Goal: Learn about a topic

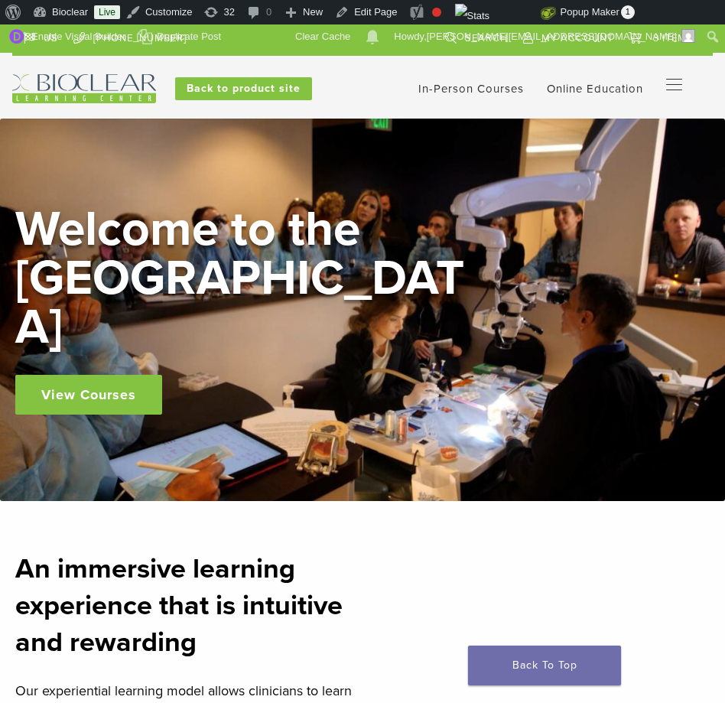
scroll to position [1057, 0]
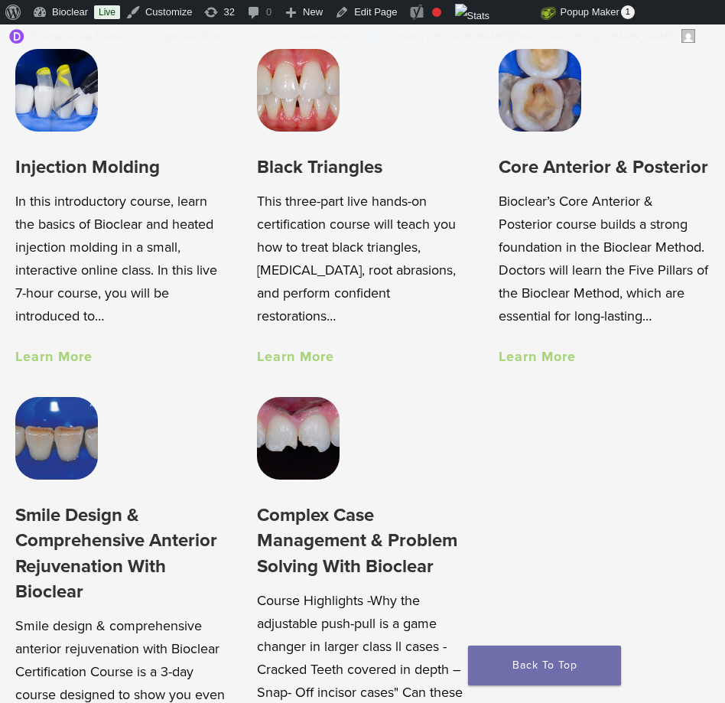
click at [99, 171] on h3 "Injection Molding" at bounding box center [120, 166] width 211 height 25
click at [41, 352] on link "Learn More" at bounding box center [53, 356] width 77 height 17
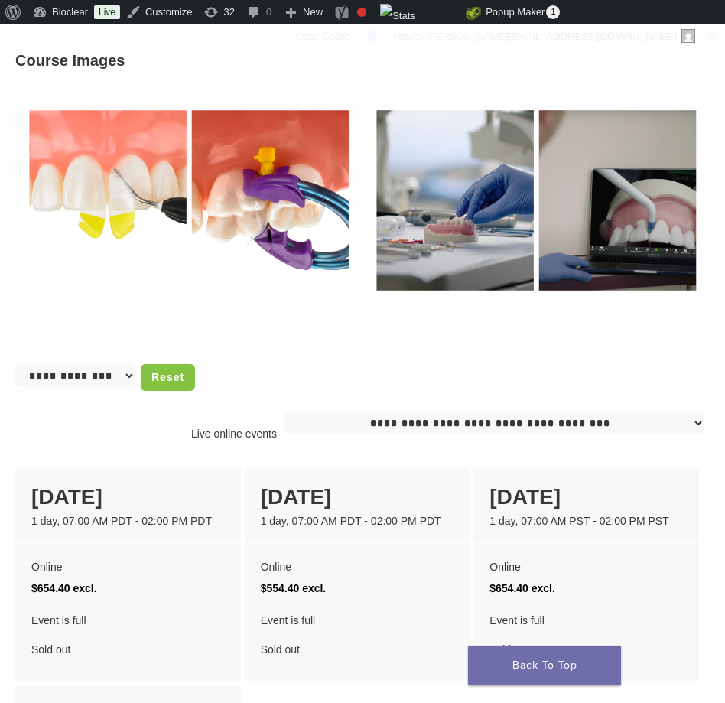
scroll to position [961, 0]
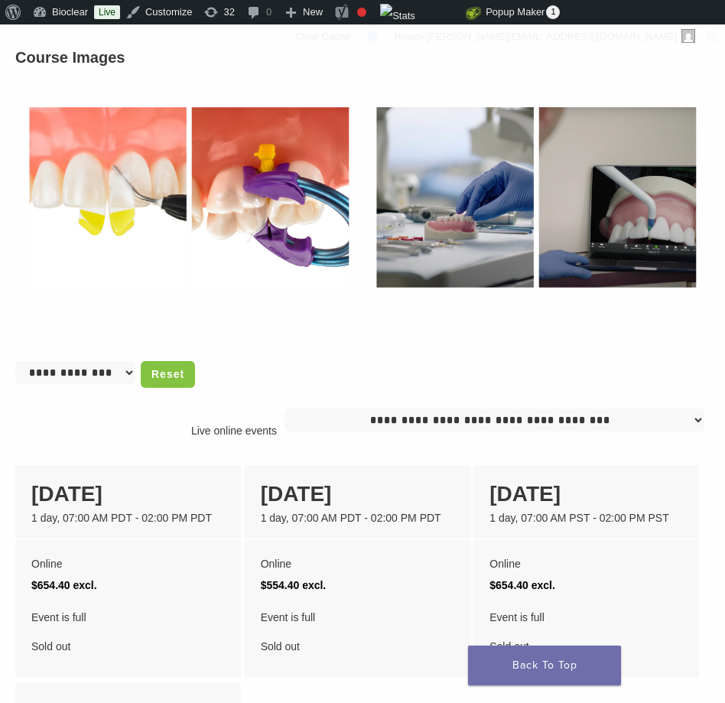
click at [132, 219] on img at bounding box center [188, 197] width 347 height 242
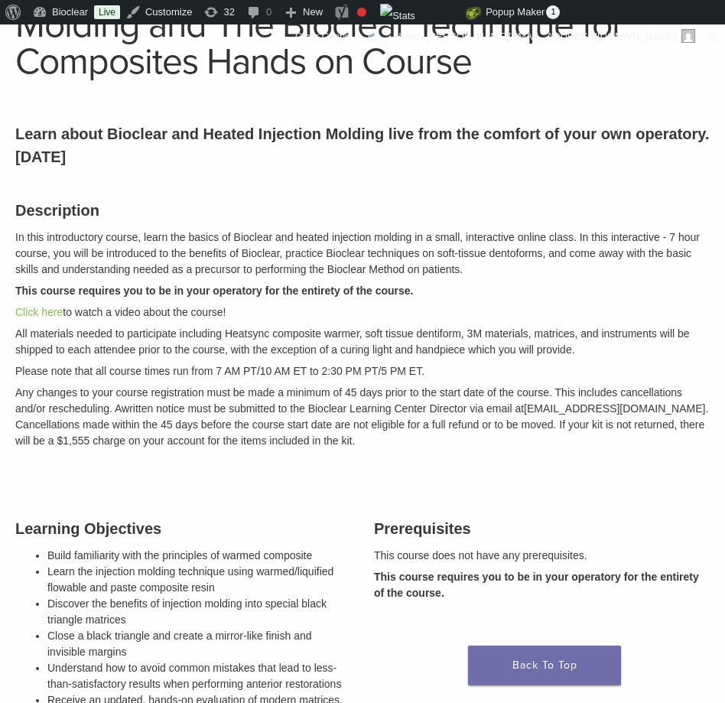
scroll to position [0, 0]
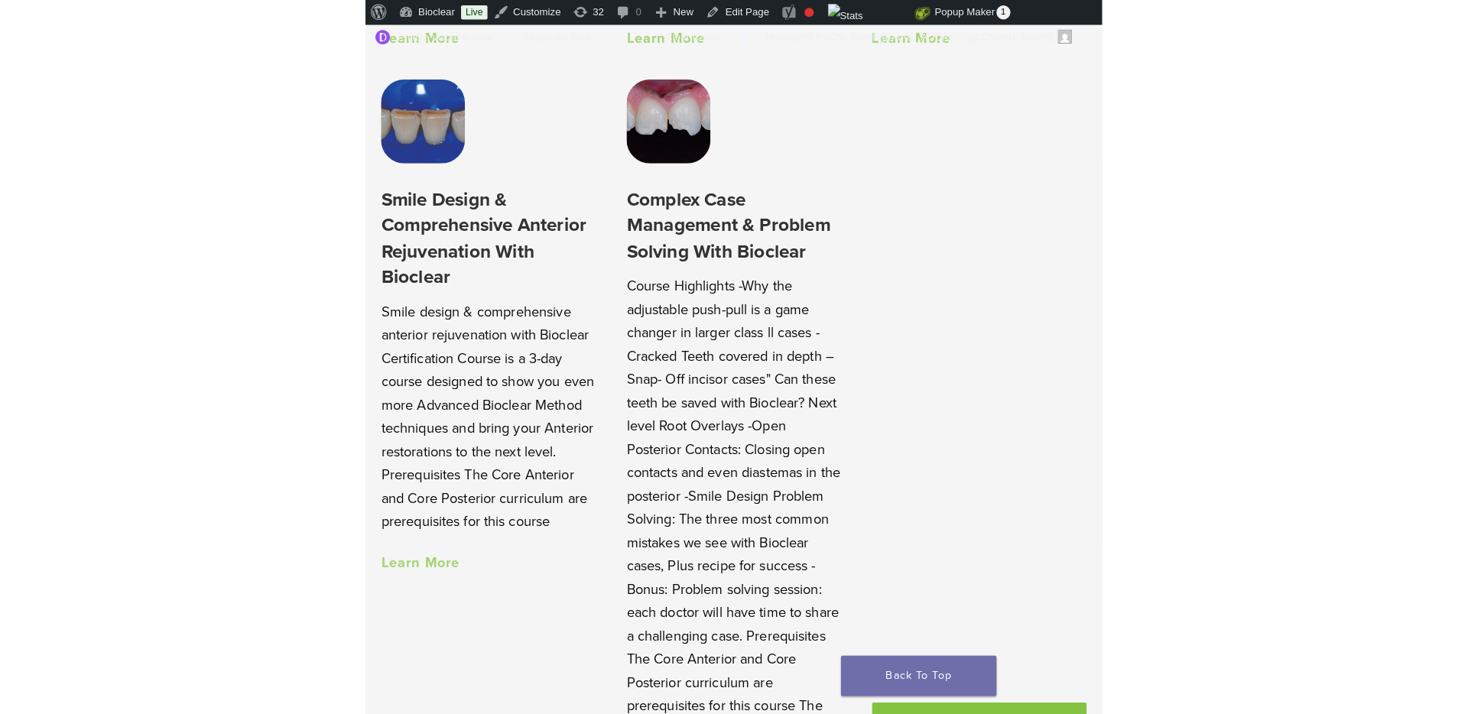
scroll to position [1008, 0]
